Goal: Transaction & Acquisition: Purchase product/service

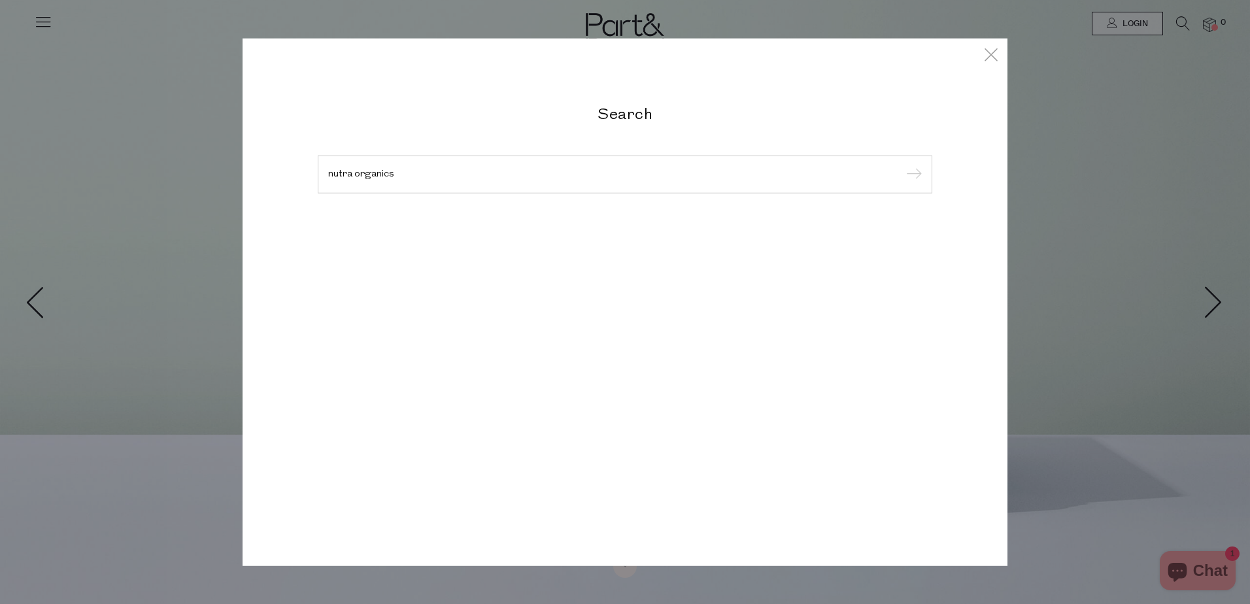
type input "nutra organics"
click at [902, 165] on input "submit" at bounding box center [912, 175] width 20 height 20
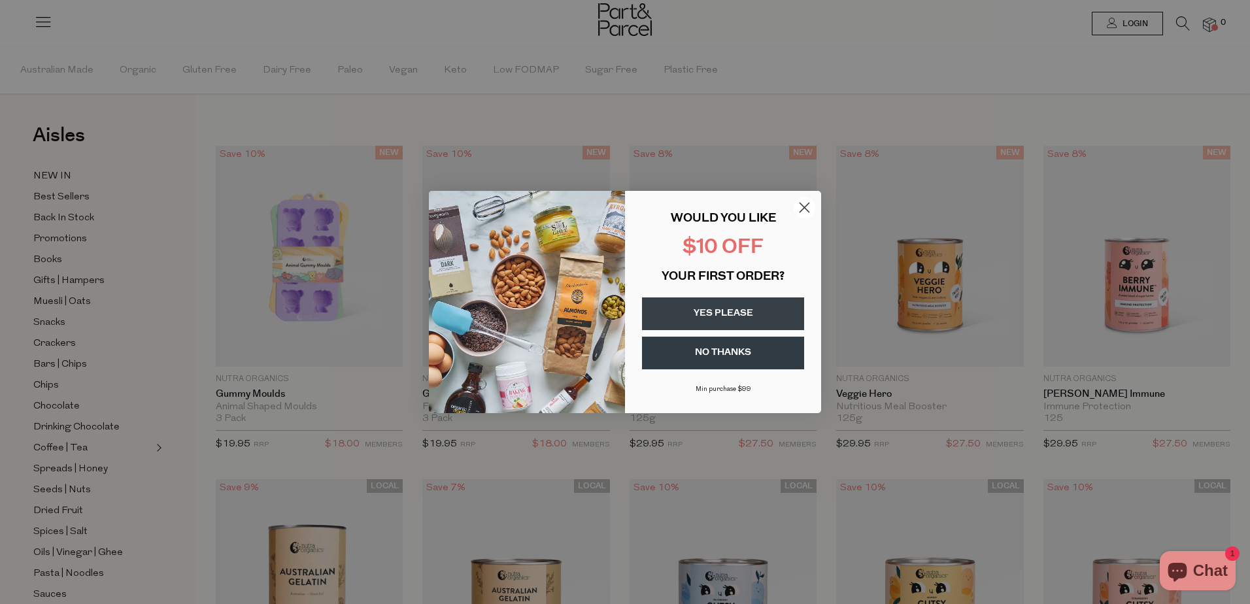
drag, startPoint x: 804, startPoint y: 204, endPoint x: 616, endPoint y: 260, distance: 195.9
click at [803, 205] on circle "Close dialog" at bounding box center [805, 208] width 22 height 22
